Goal: Task Accomplishment & Management: Manage account settings

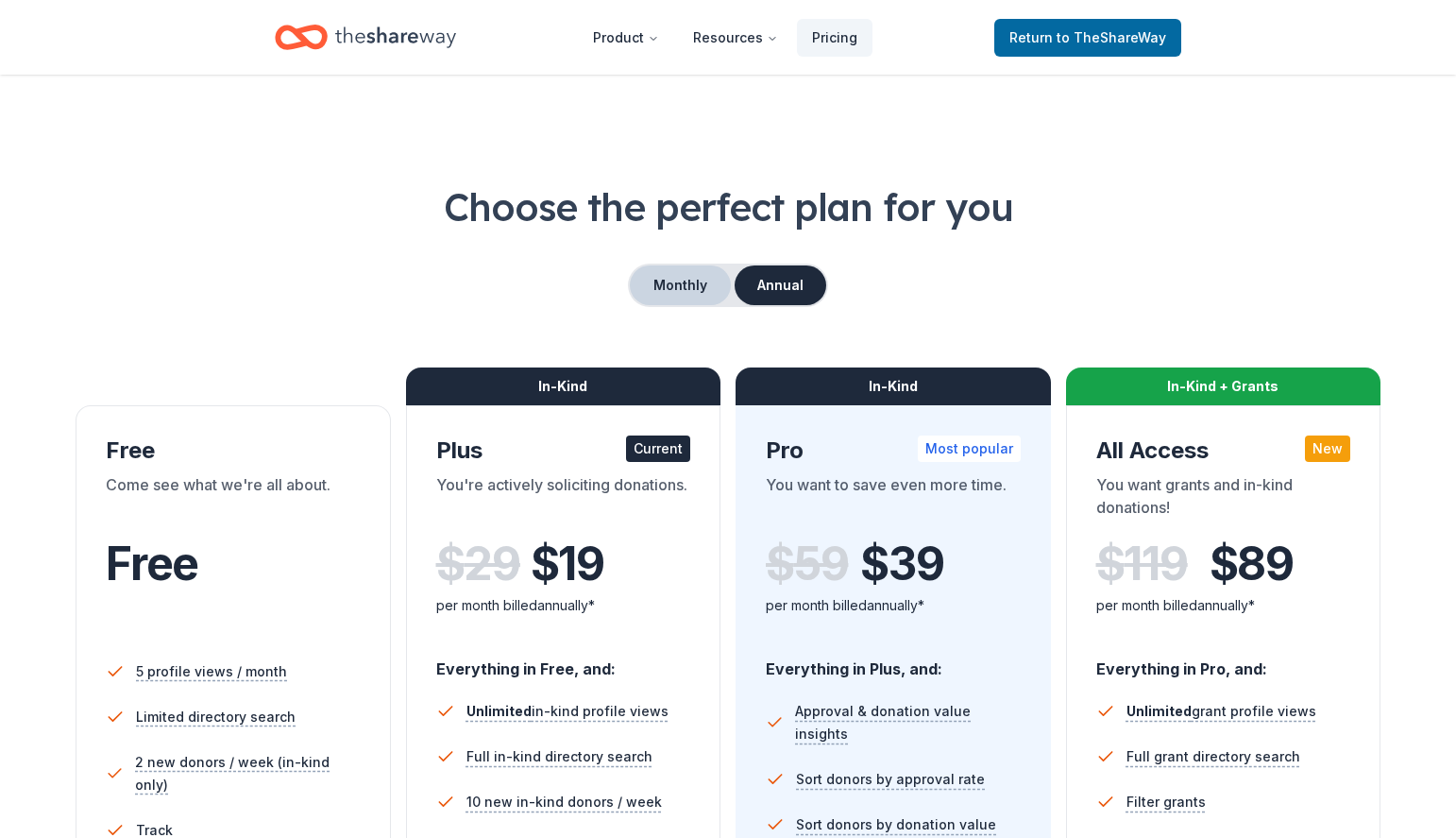
click at [692, 268] on button "Monthly" at bounding box center [680, 285] width 101 height 40
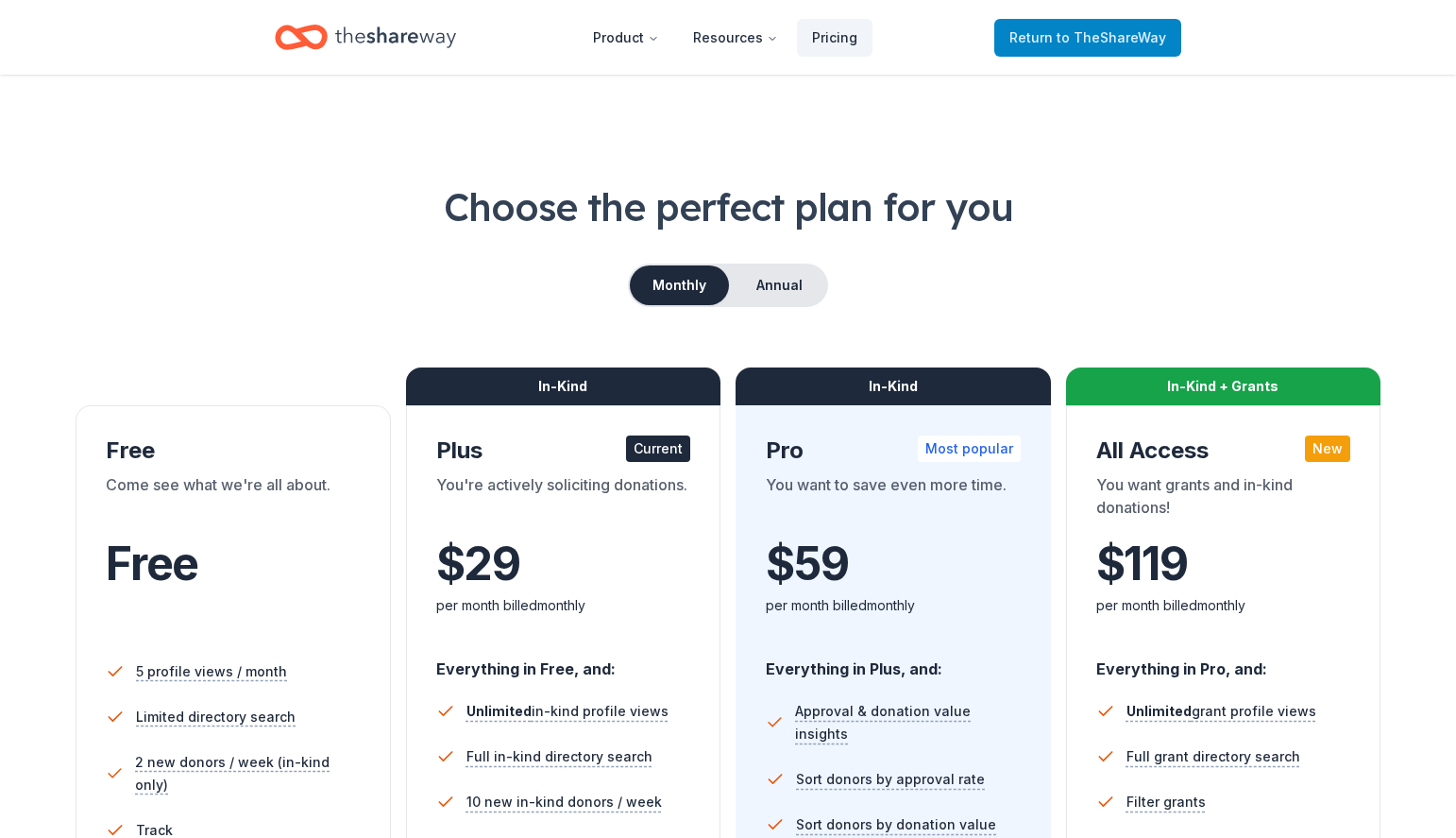
click at [1099, 44] on span "to TheShareWay" at bounding box center [1111, 38] width 110 height 16
click at [1126, 19] on link "Return to TheShareWay" at bounding box center [1088, 38] width 187 height 38
click at [1120, 36] on span "to TheShareWay" at bounding box center [1111, 38] width 110 height 16
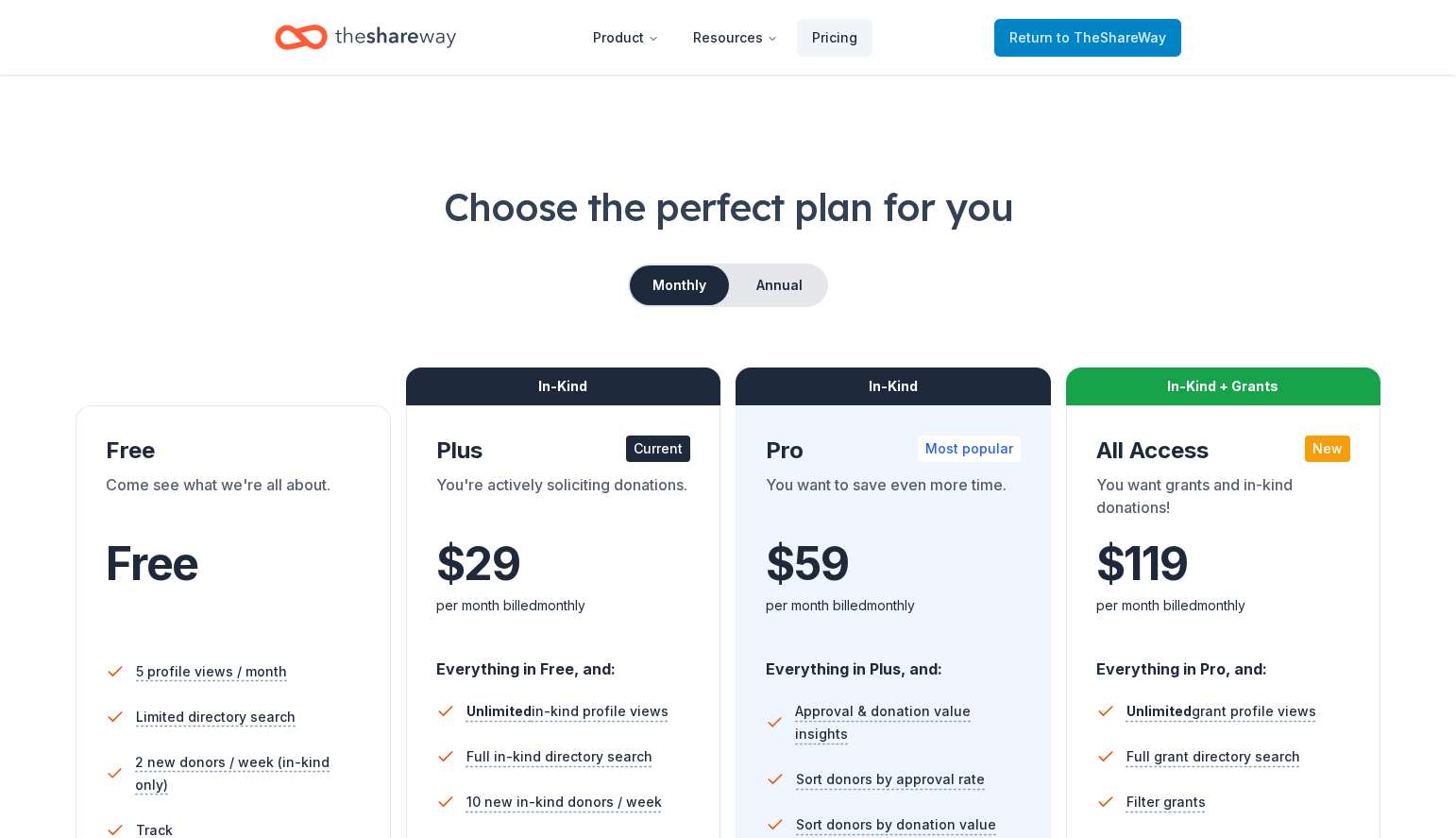
click at [1120, 36] on span "to TheShareWay" at bounding box center [1111, 38] width 110 height 16
drag, startPoint x: 1120, startPoint y: 36, endPoint x: 918, endPoint y: 78, distance: 206.3
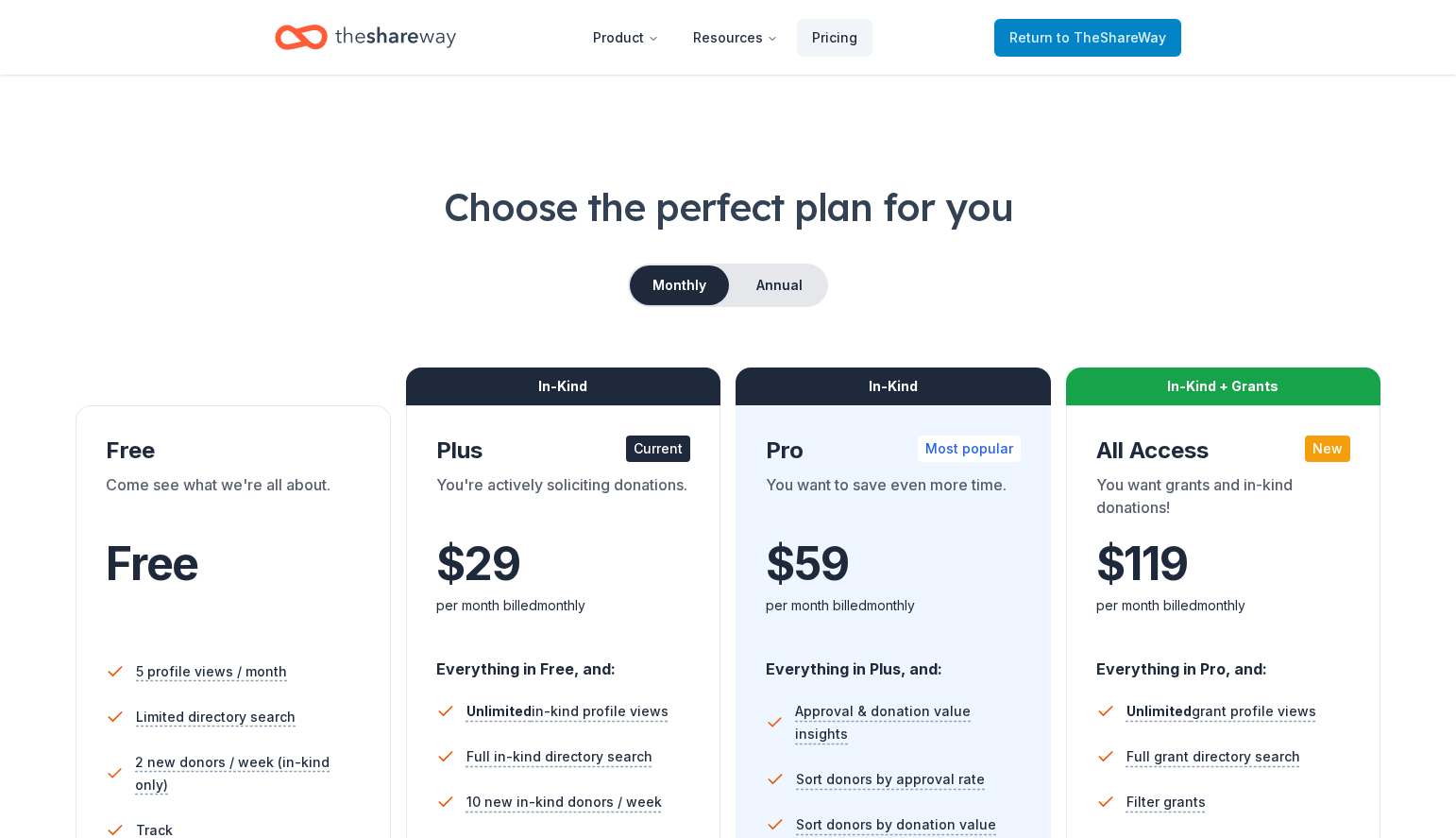
click at [1109, 39] on span "to TheShareWay" at bounding box center [1111, 38] width 110 height 16
click at [1041, 46] on span "Return to TheShareWay" at bounding box center [1088, 38] width 156 height 23
click at [433, 43] on icon "Home" at bounding box center [395, 37] width 121 height 39
click at [391, 37] on icon "Home" at bounding box center [395, 37] width 121 height 39
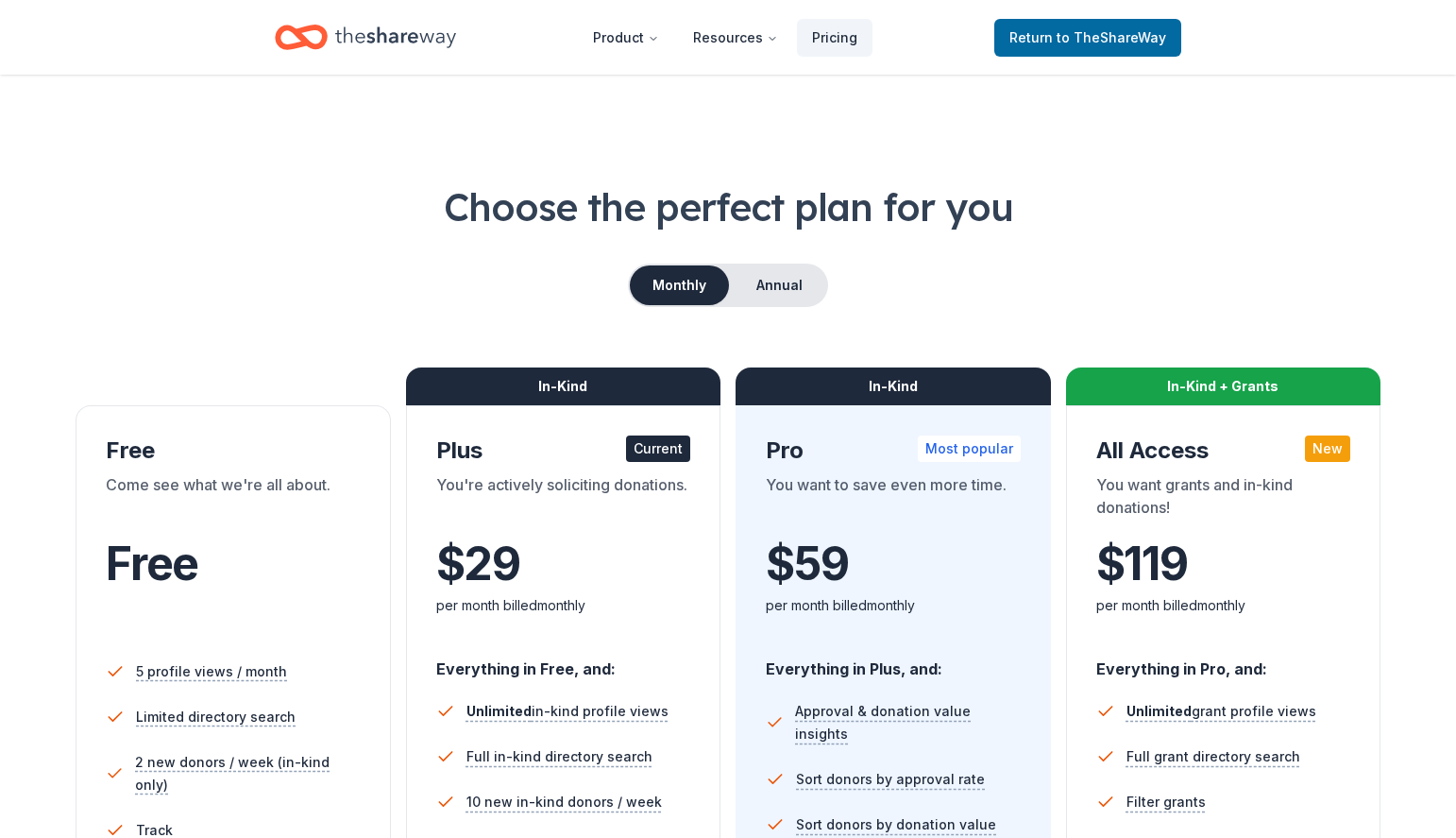
click at [391, 37] on icon "Home" at bounding box center [395, 37] width 121 height 39
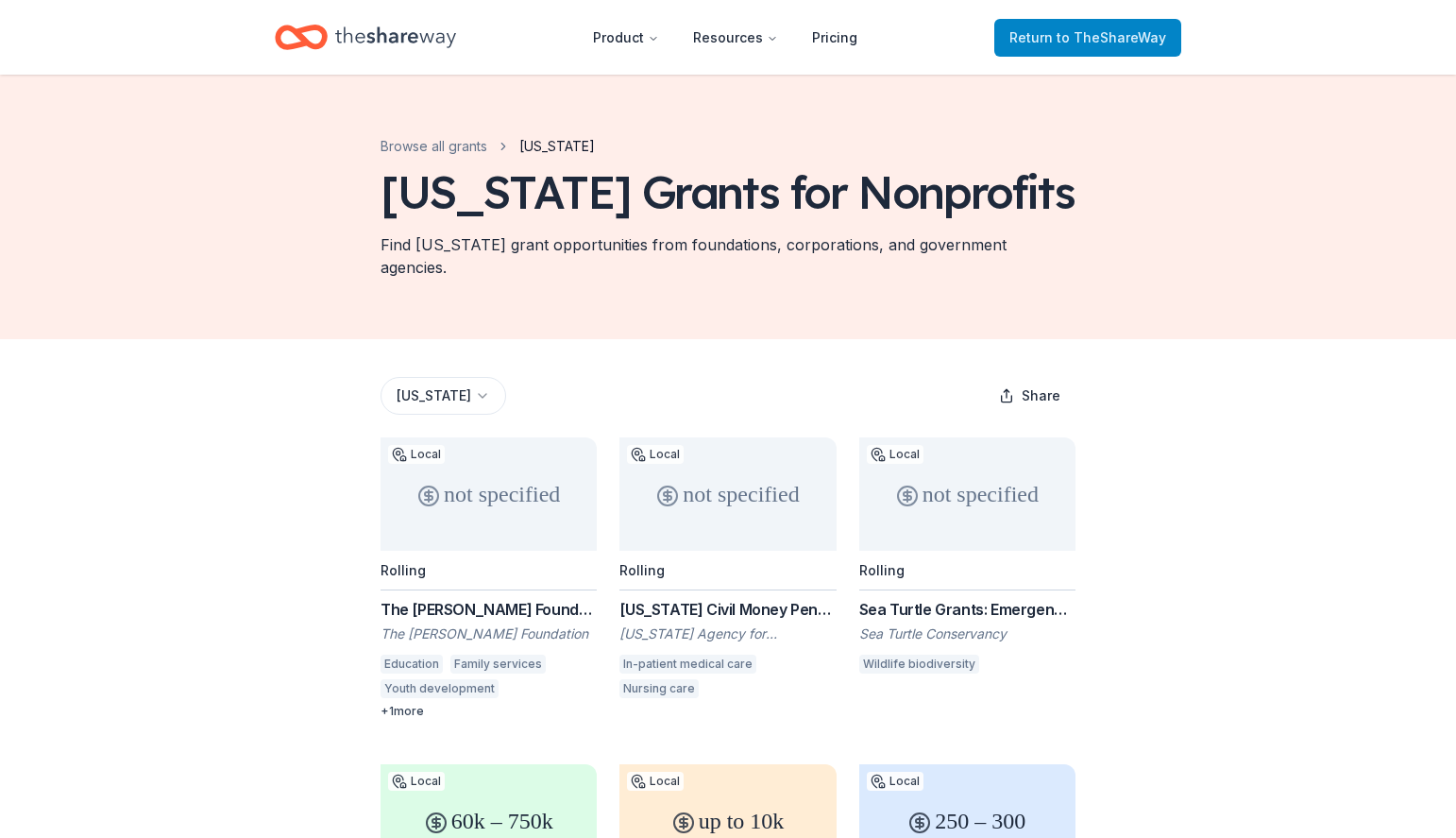
drag, startPoint x: 0, startPoint y: 0, endPoint x: 1038, endPoint y: 38, distance: 1038.7
click at [1028, 57] on div "Return to TheShareWay" at bounding box center [1088, 37] width 187 height 45
click at [1038, 37] on span "Return to TheShareWay" at bounding box center [1088, 38] width 156 height 23
click at [1033, 45] on span "Return to TheShareWay" at bounding box center [1088, 38] width 156 height 23
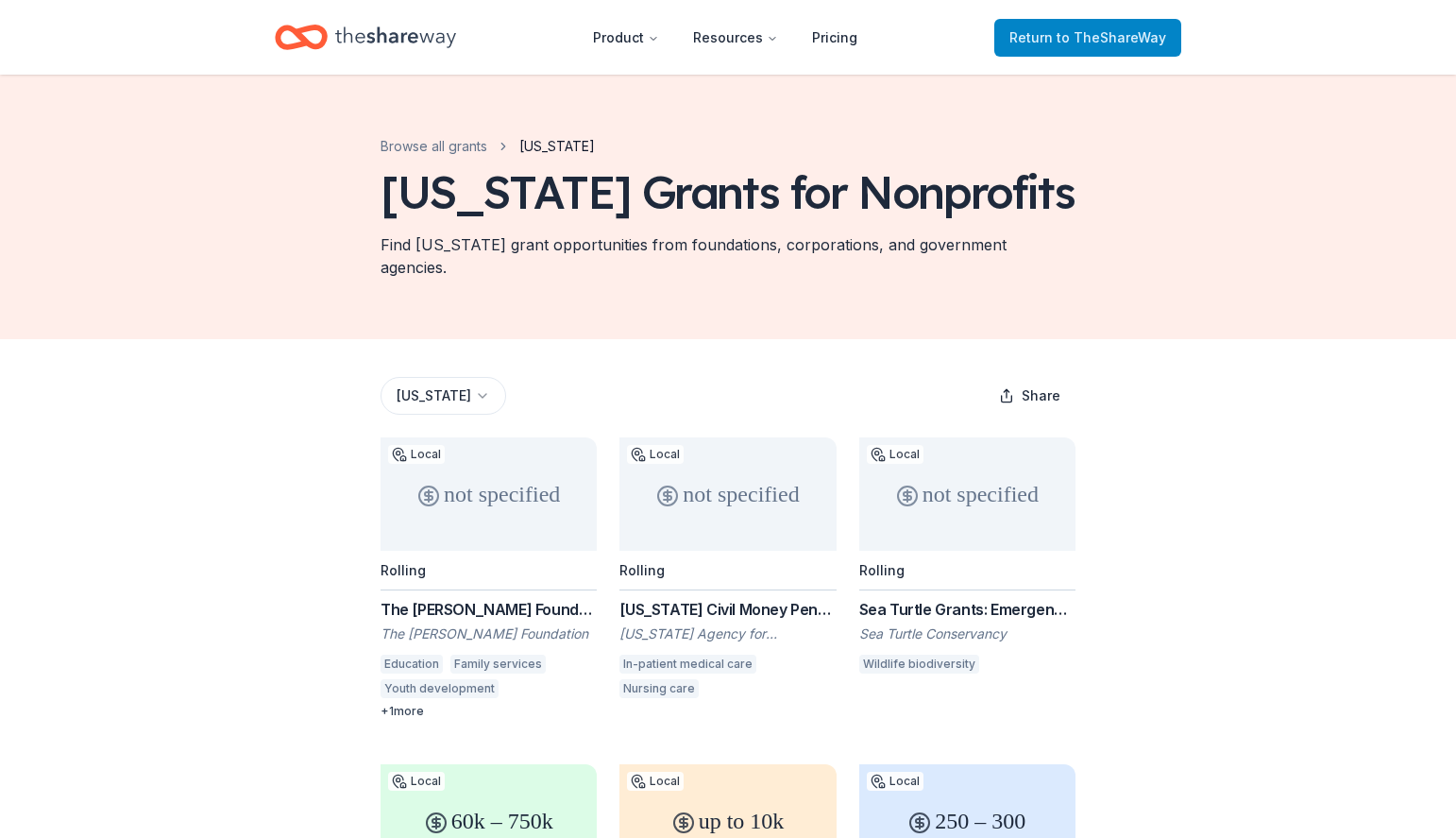
click at [1033, 45] on span "Return to TheShareWay" at bounding box center [1088, 38] width 156 height 23
drag, startPoint x: 1033, startPoint y: 45, endPoint x: 584, endPoint y: 9, distance: 450.4
click at [1032, 45] on span "Return to TheShareWay" at bounding box center [1088, 38] width 156 height 23
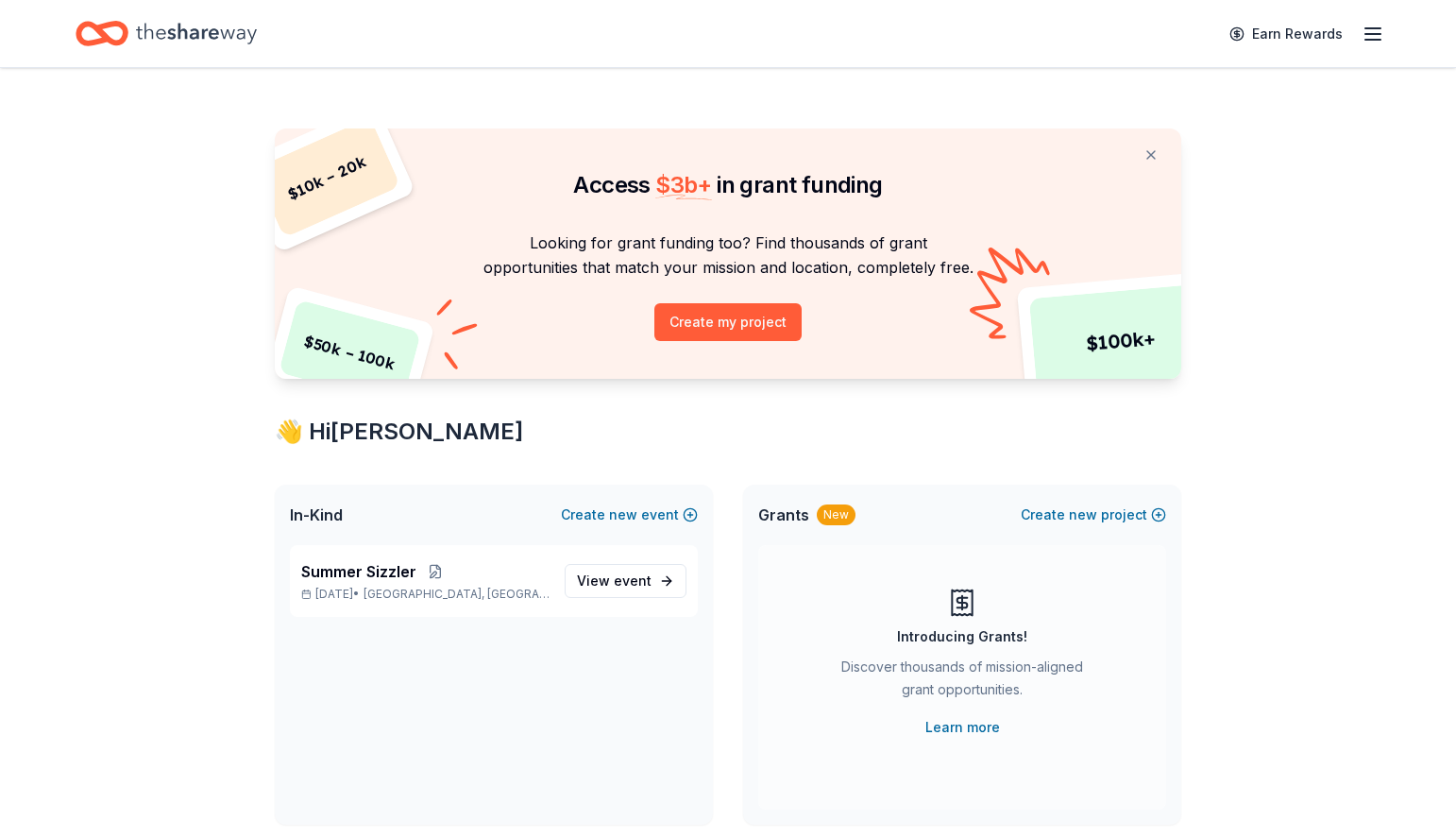
click at [1373, 40] on line "button" at bounding box center [1372, 40] width 15 height 0
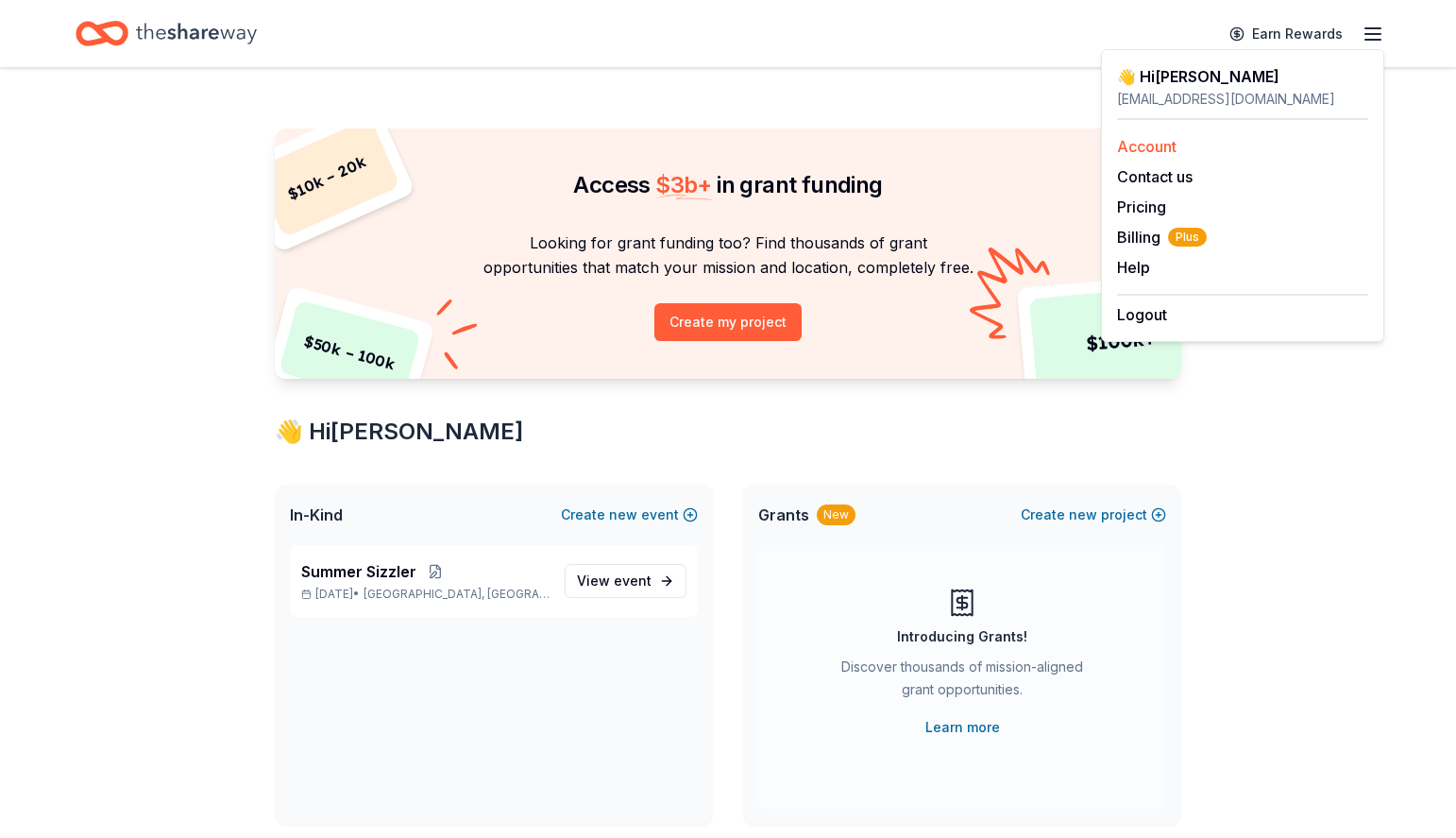
click at [1126, 138] on link "Account" at bounding box center [1147, 146] width 59 height 19
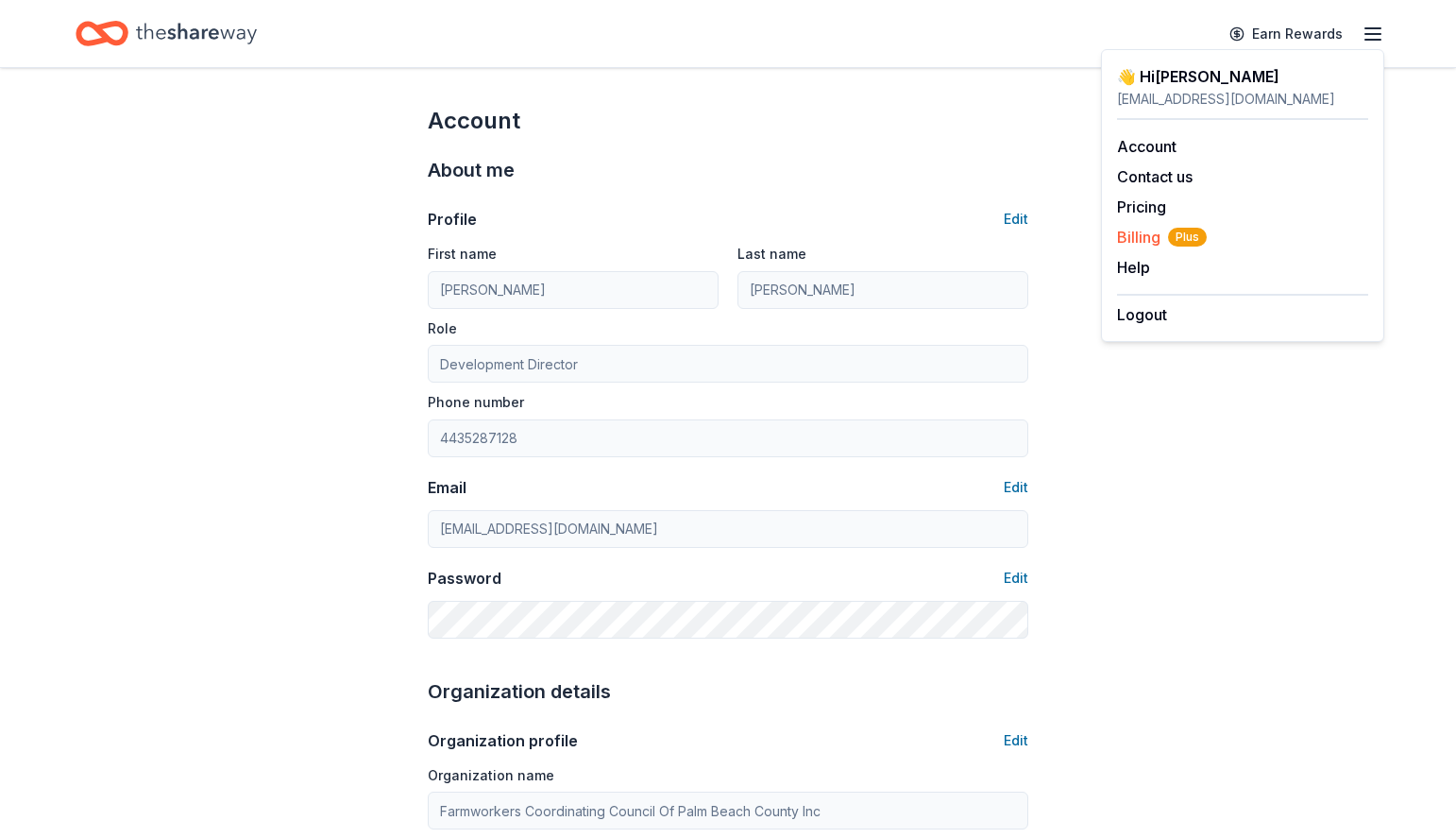
click at [1157, 233] on span "Billing Plus" at bounding box center [1162, 237] width 90 height 23
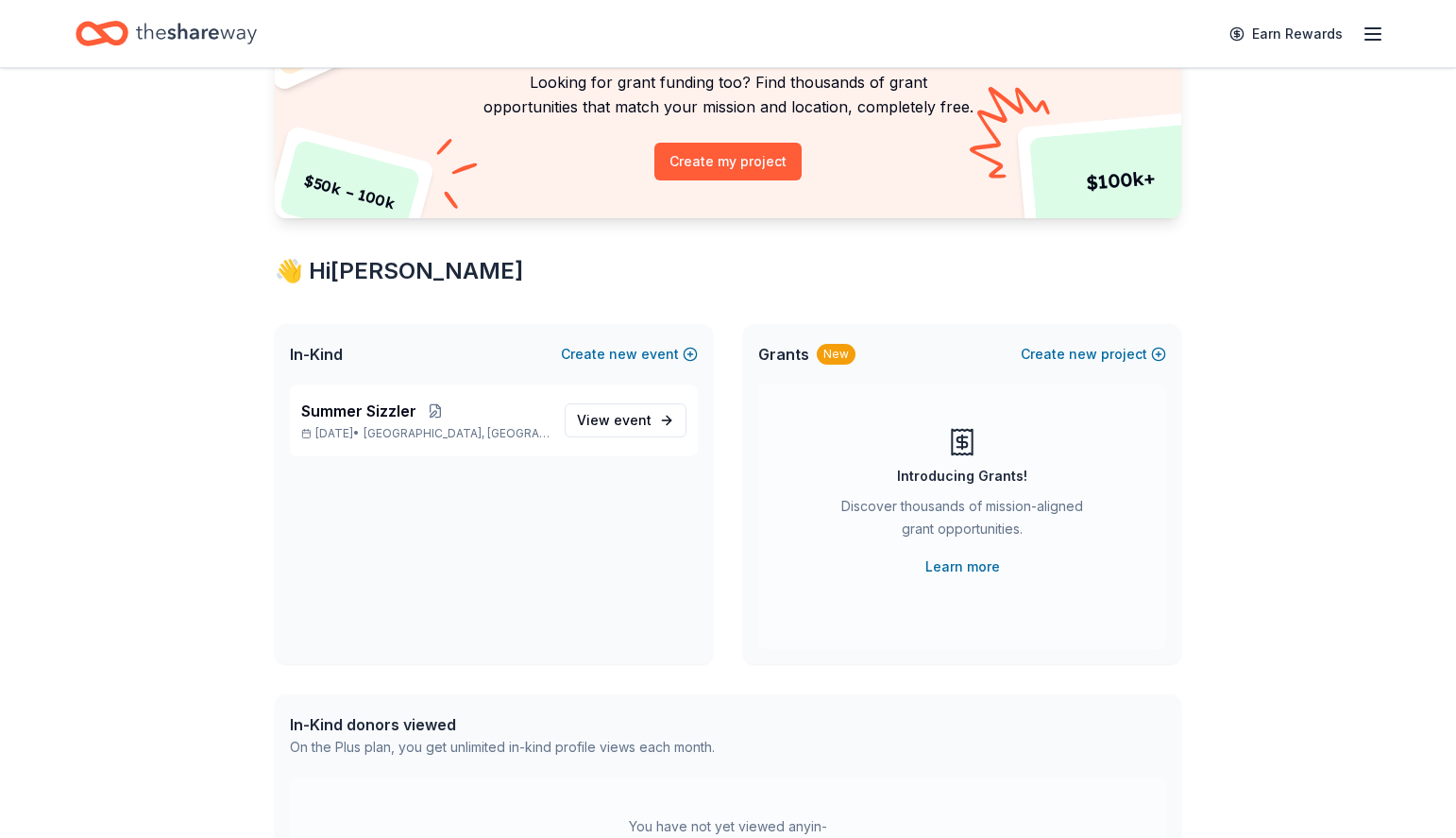
scroll to position [189, 0]
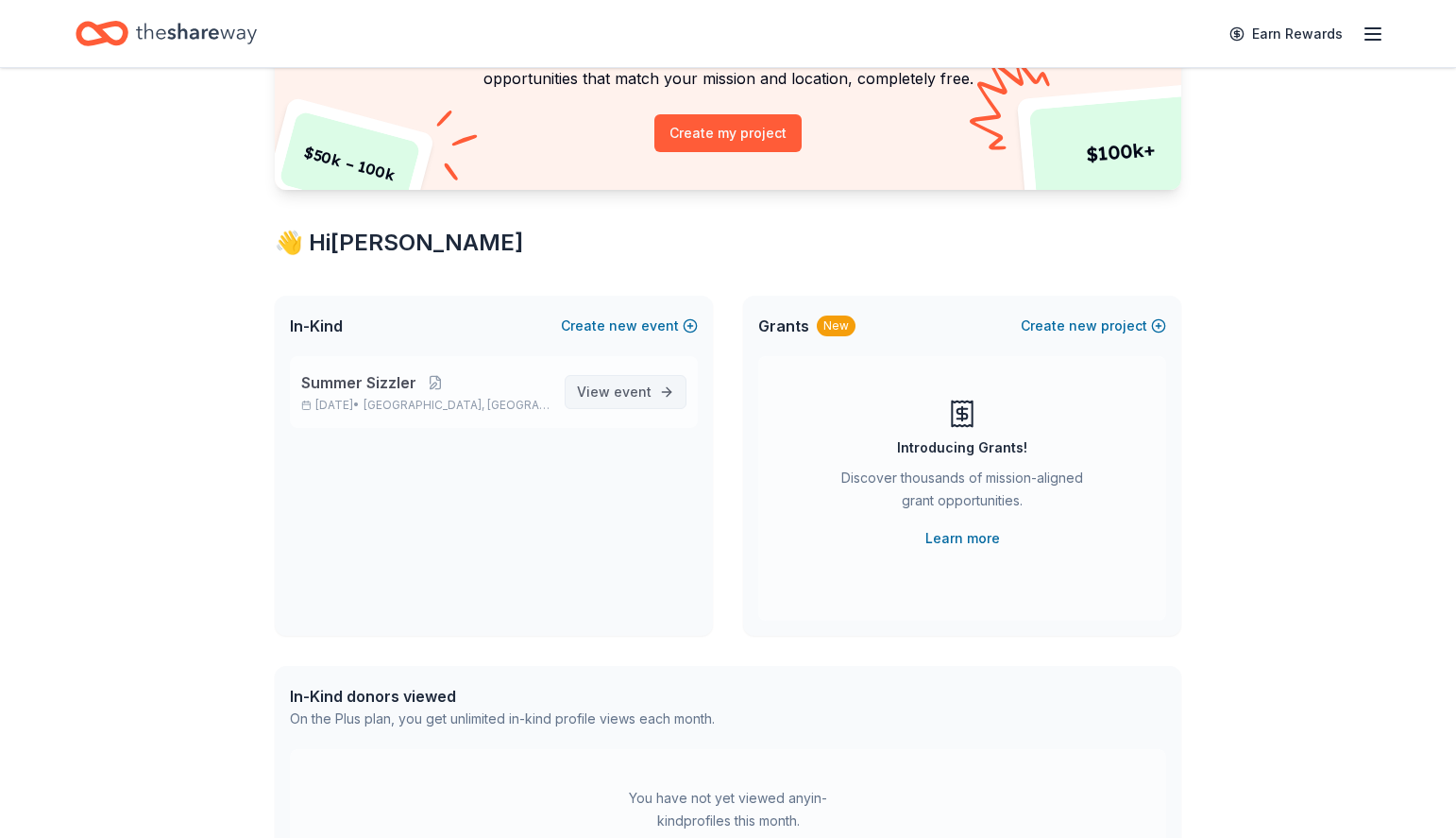
click at [609, 395] on span "View event" at bounding box center [613, 391] width 74 height 23
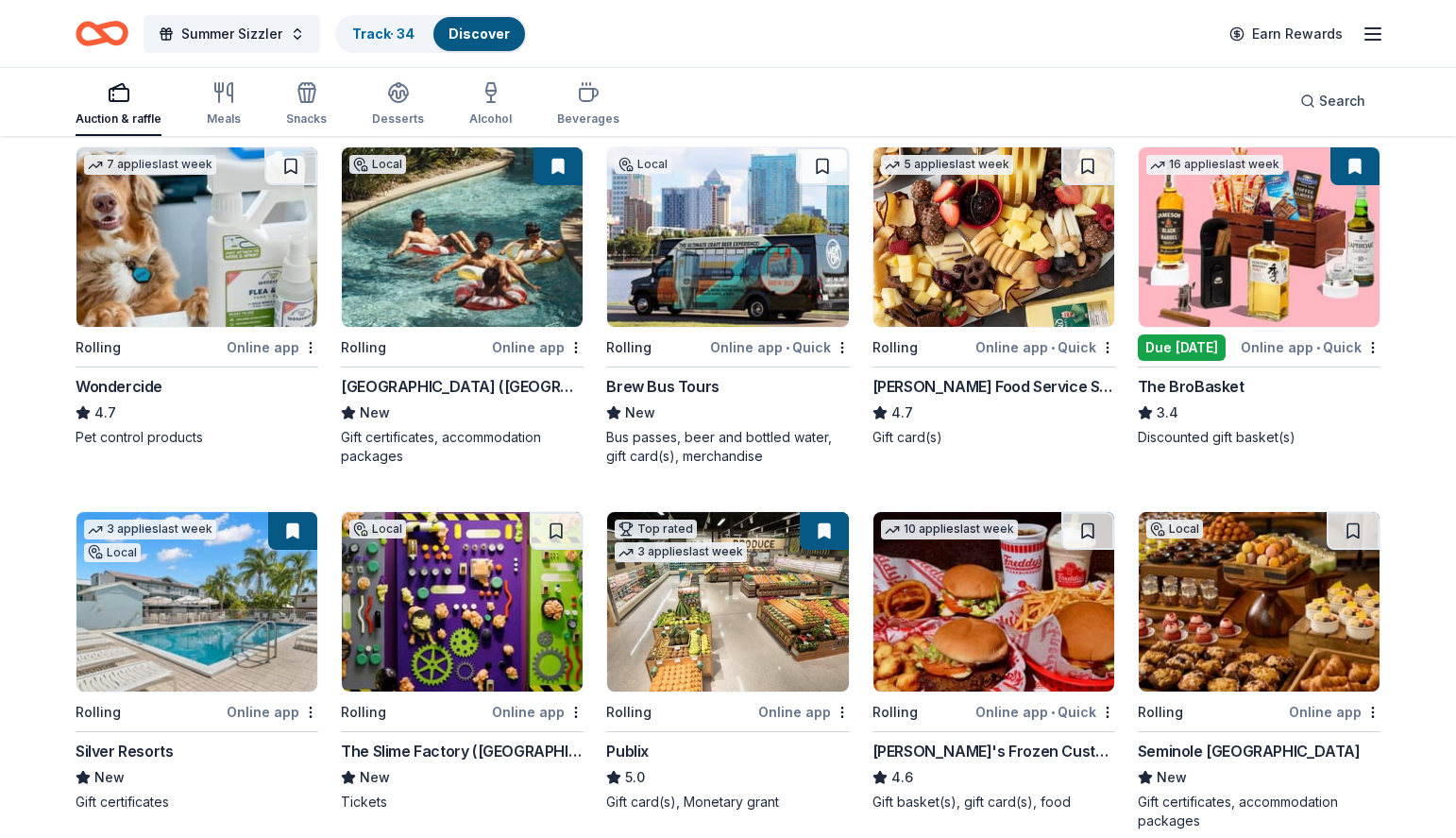
scroll to position [944, 0]
